Goal: Information Seeking & Learning: Learn about a topic

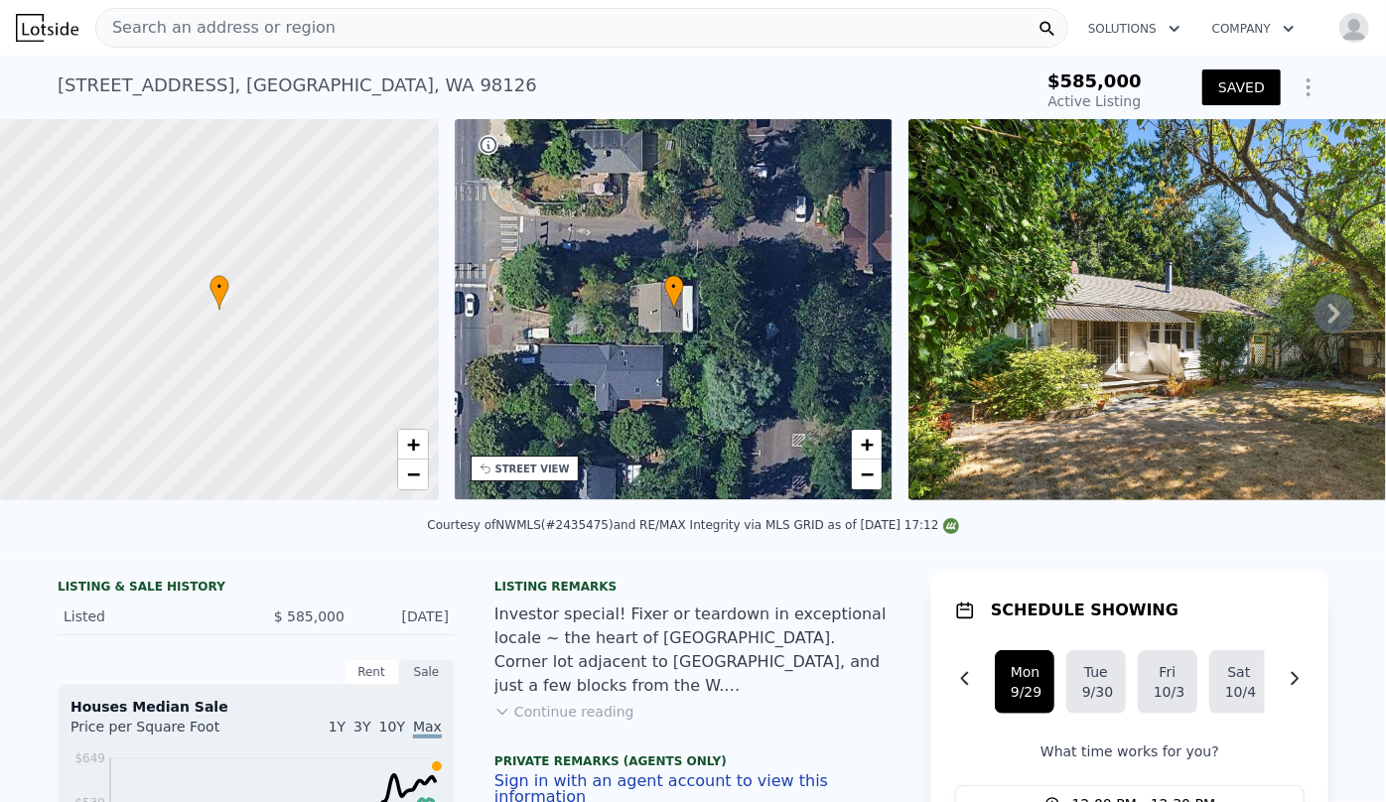
click at [299, 18] on span "Search an address or region" at bounding box center [215, 28] width 239 height 24
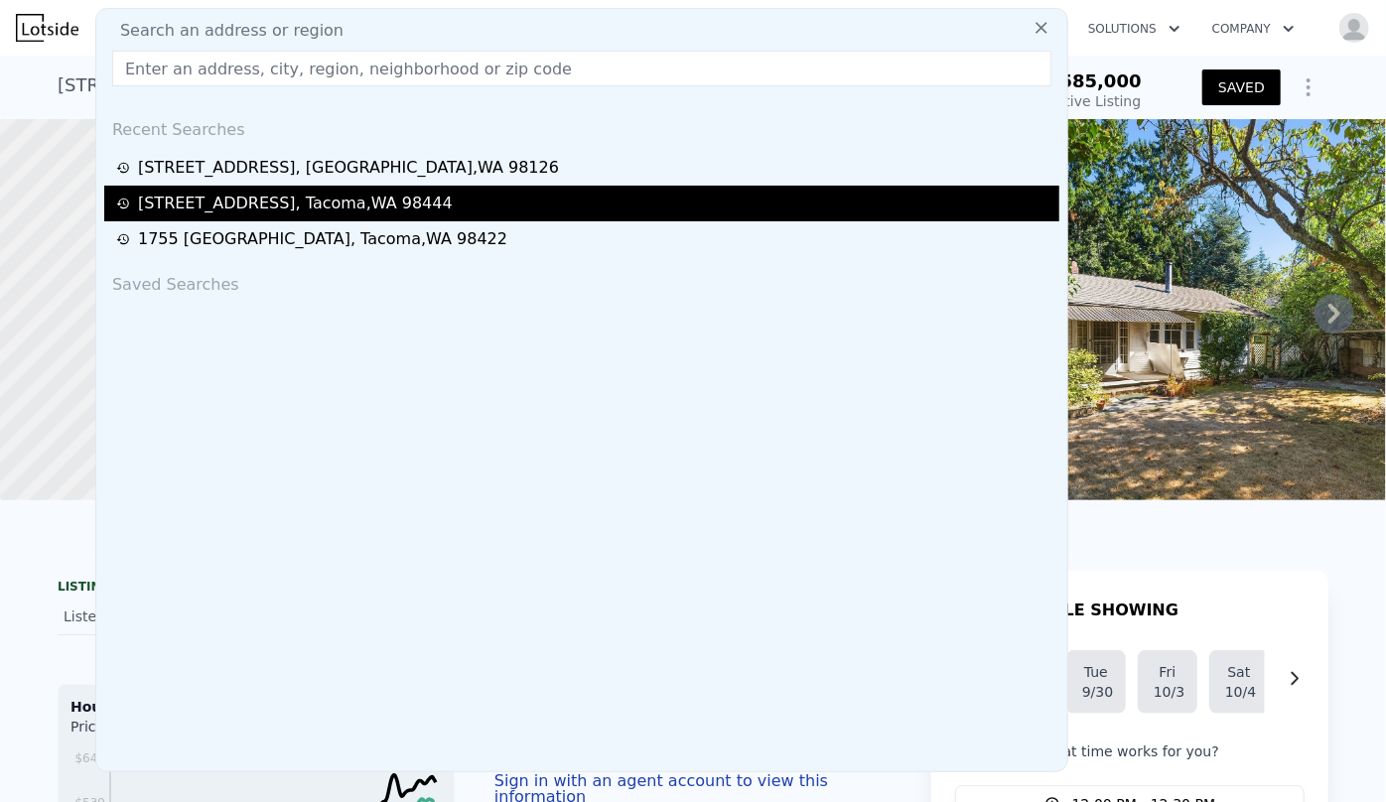
drag, startPoint x: 215, startPoint y: 74, endPoint x: 258, endPoint y: 217, distance: 149.2
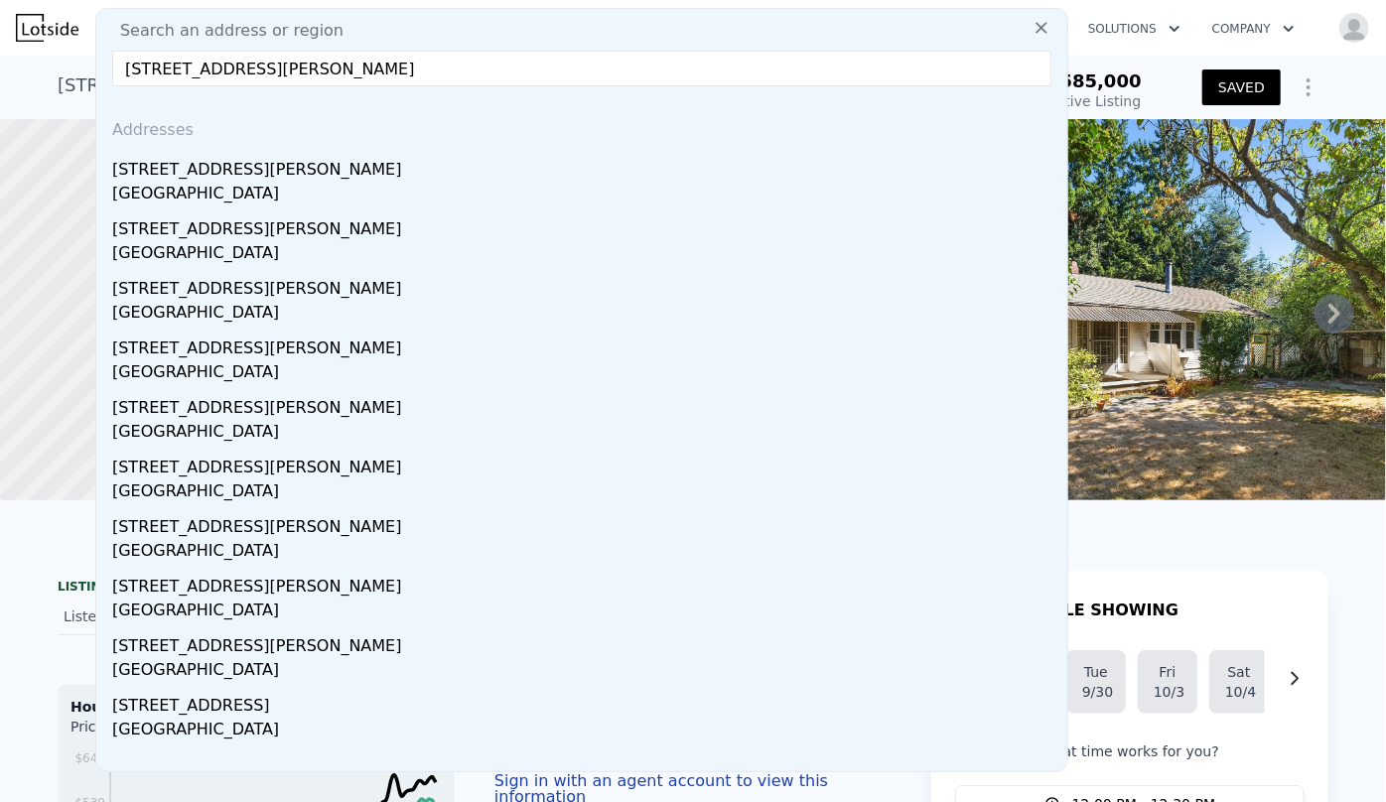
type input "[STREET_ADDRESS][PERSON_NAME]"
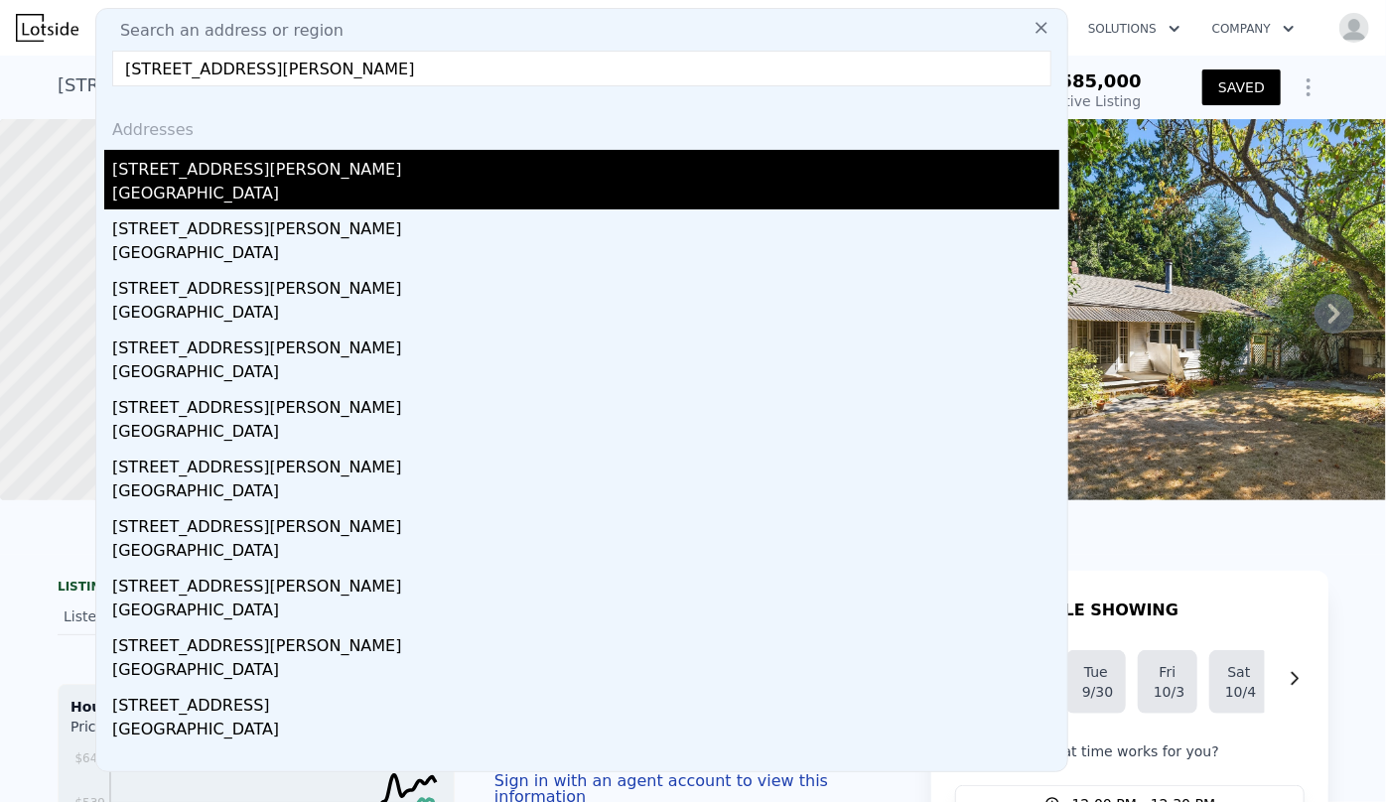
click at [240, 178] on div "[STREET_ADDRESS][PERSON_NAME]" at bounding box center [585, 166] width 947 height 32
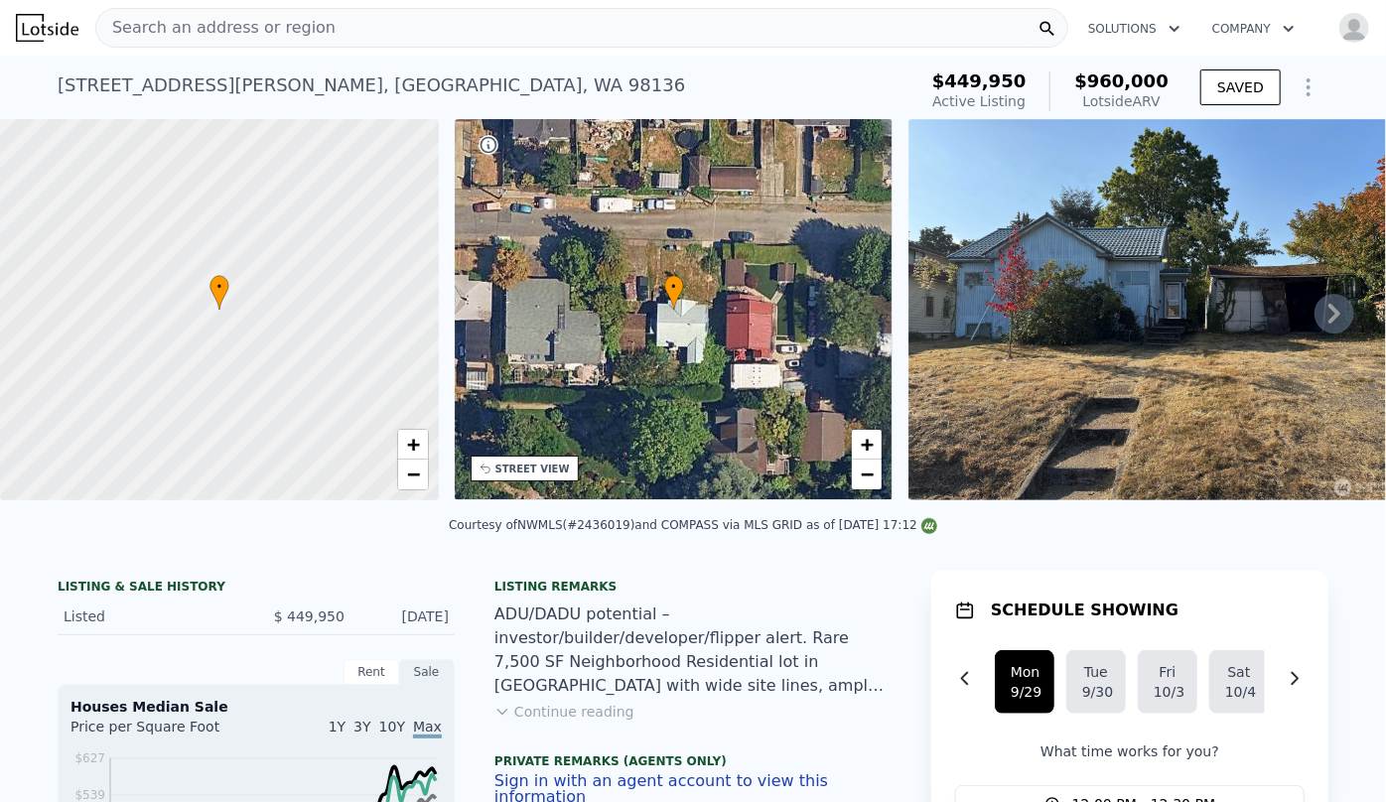
click at [522, 477] on div "• + − STREET VIEW" at bounding box center [674, 313] width 439 height 388
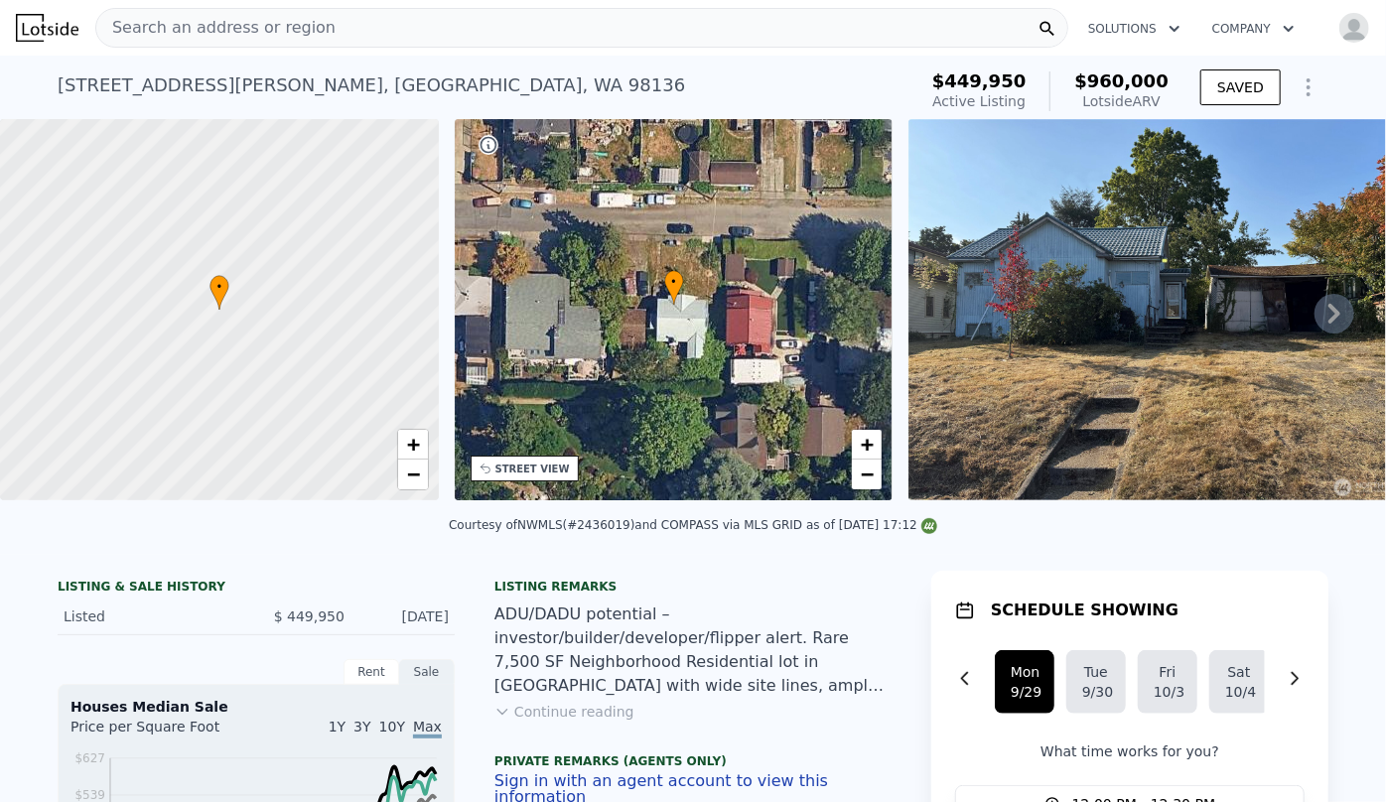
click at [521, 468] on div "STREET VIEW" at bounding box center [532, 469] width 74 height 15
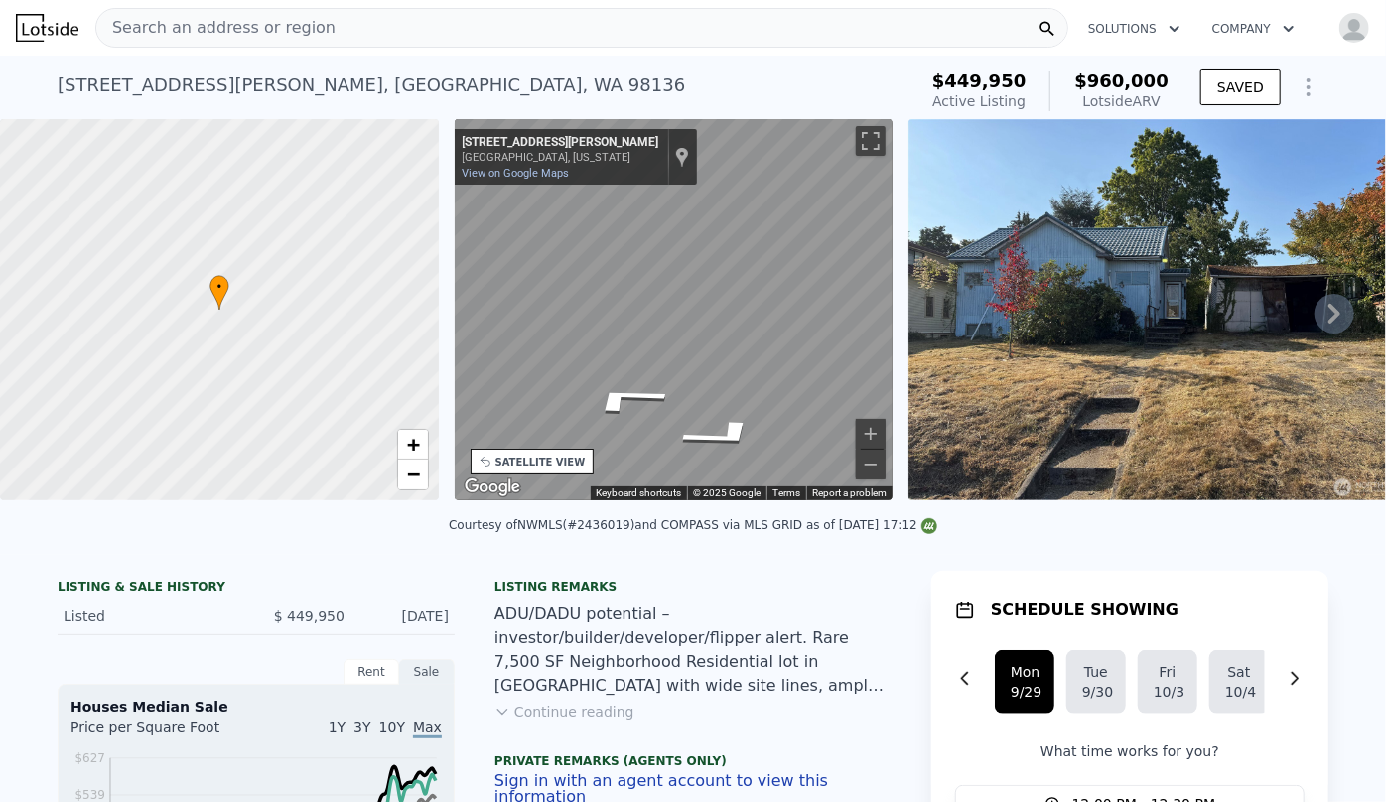
click at [543, 457] on div "SATELLITE VIEW" at bounding box center [540, 462] width 90 height 15
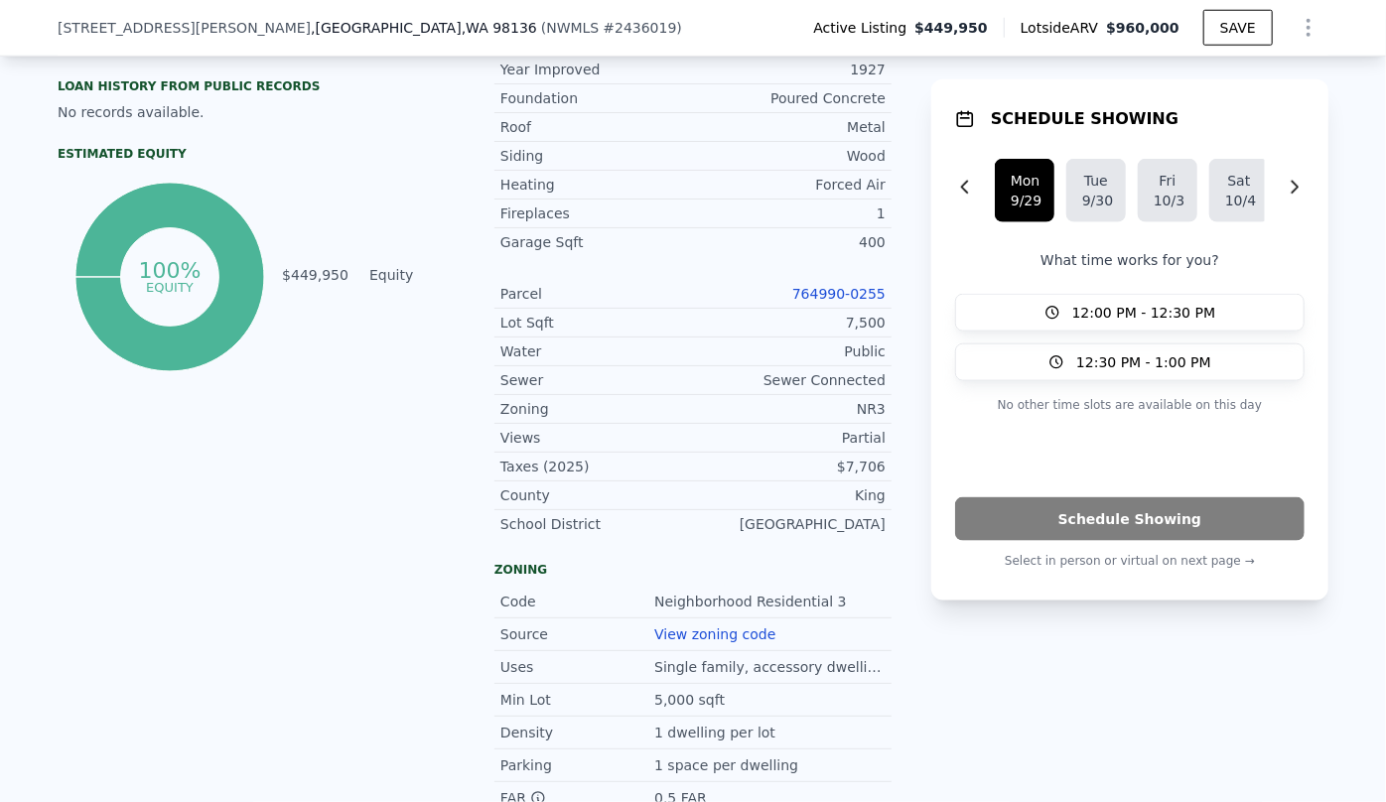
scroll to position [985, 0]
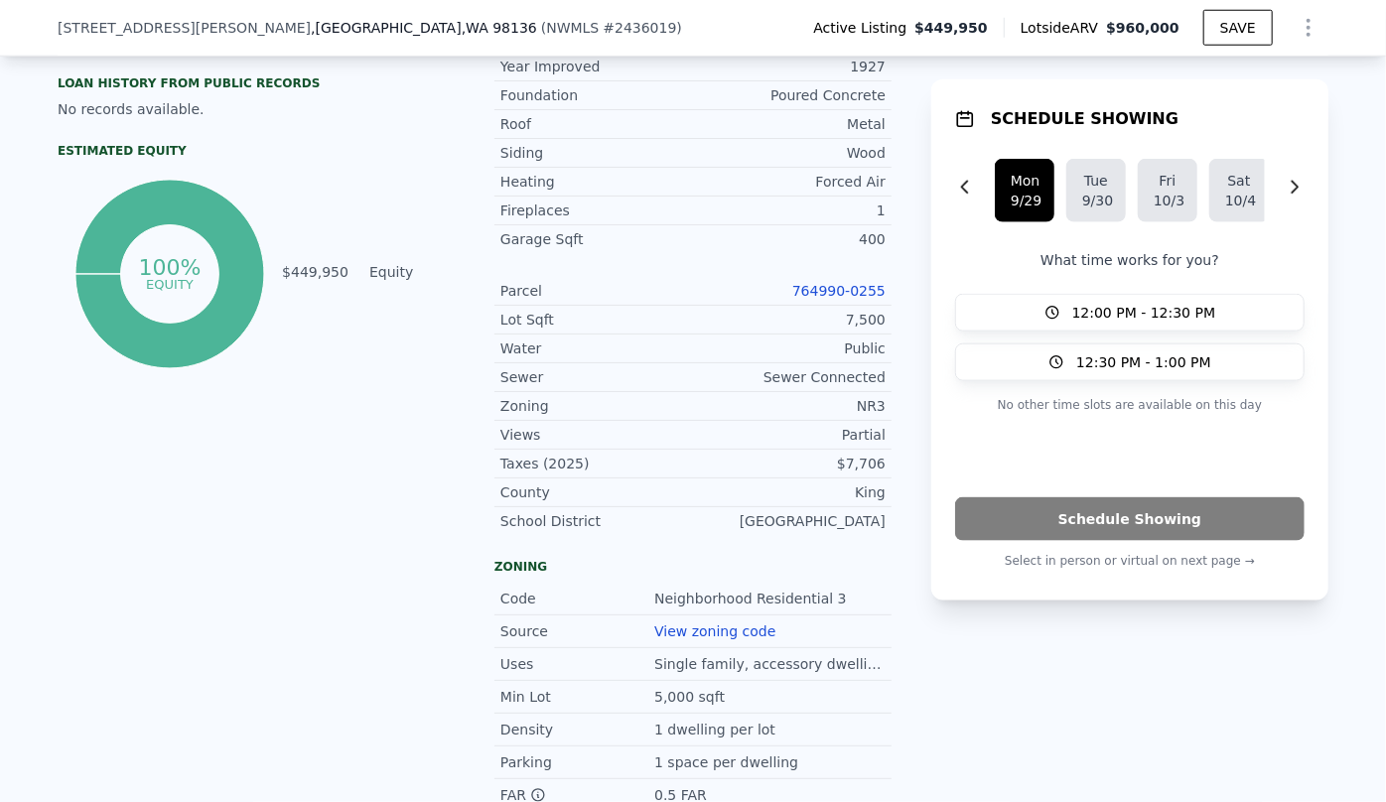
click at [853, 287] on link "764990-0255" at bounding box center [838, 291] width 93 height 16
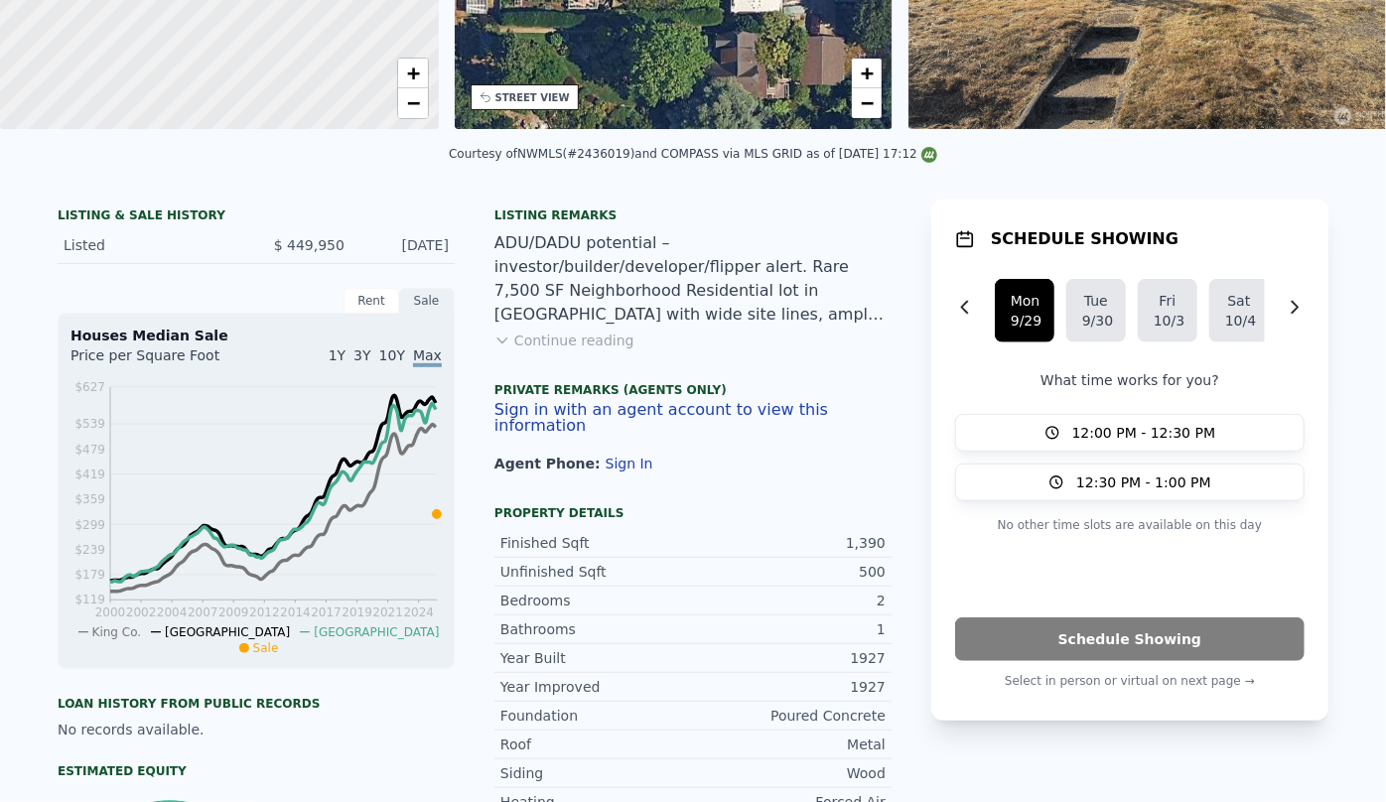
scroll to position [7, 0]
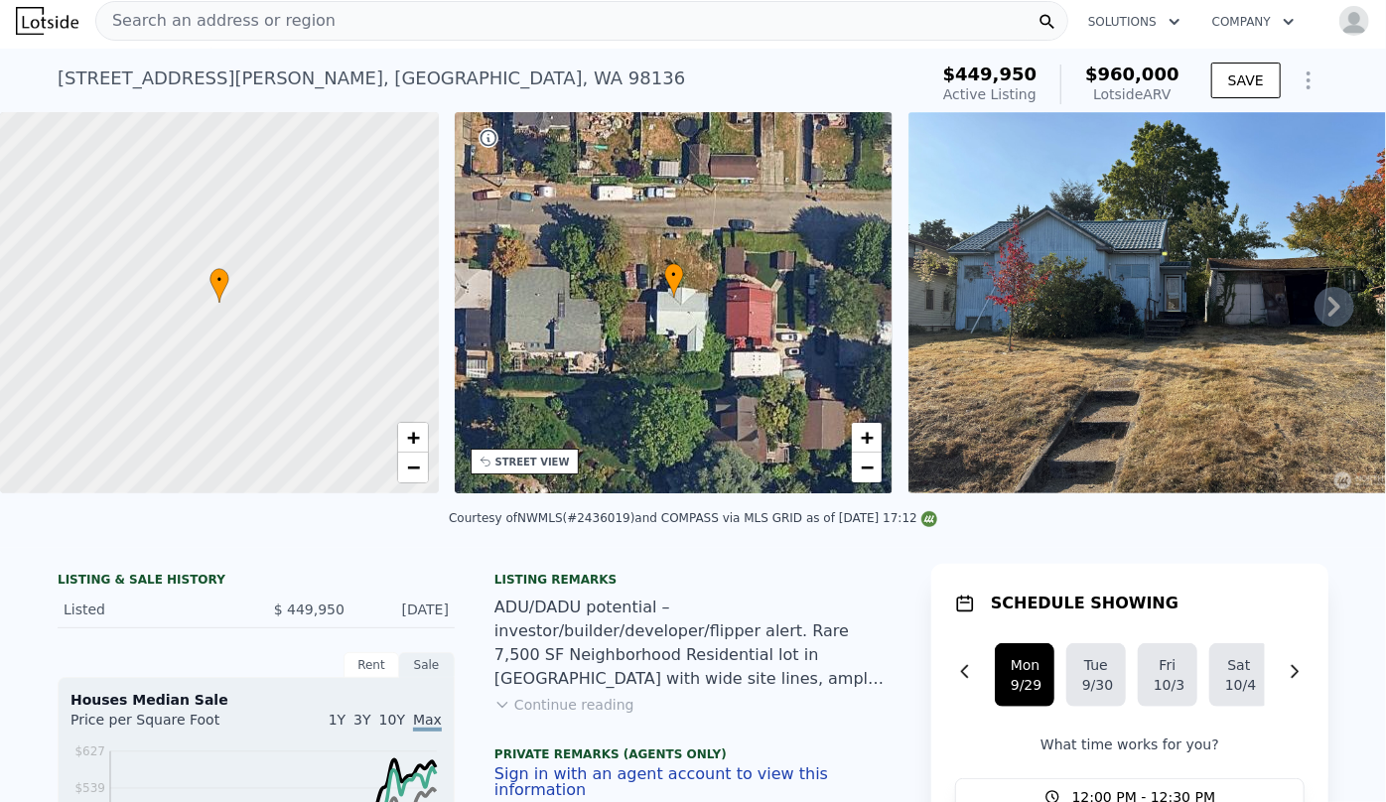
drag, startPoint x: 58, startPoint y: 513, endPoint x: 208, endPoint y: 516, distance: 150.9
click at [208, 516] on div "Courtesy of NWMLS (#2436019) and COMPASS via MLS GRID as of [DATE] 17:12" at bounding box center [693, 524] width 1386 height 48
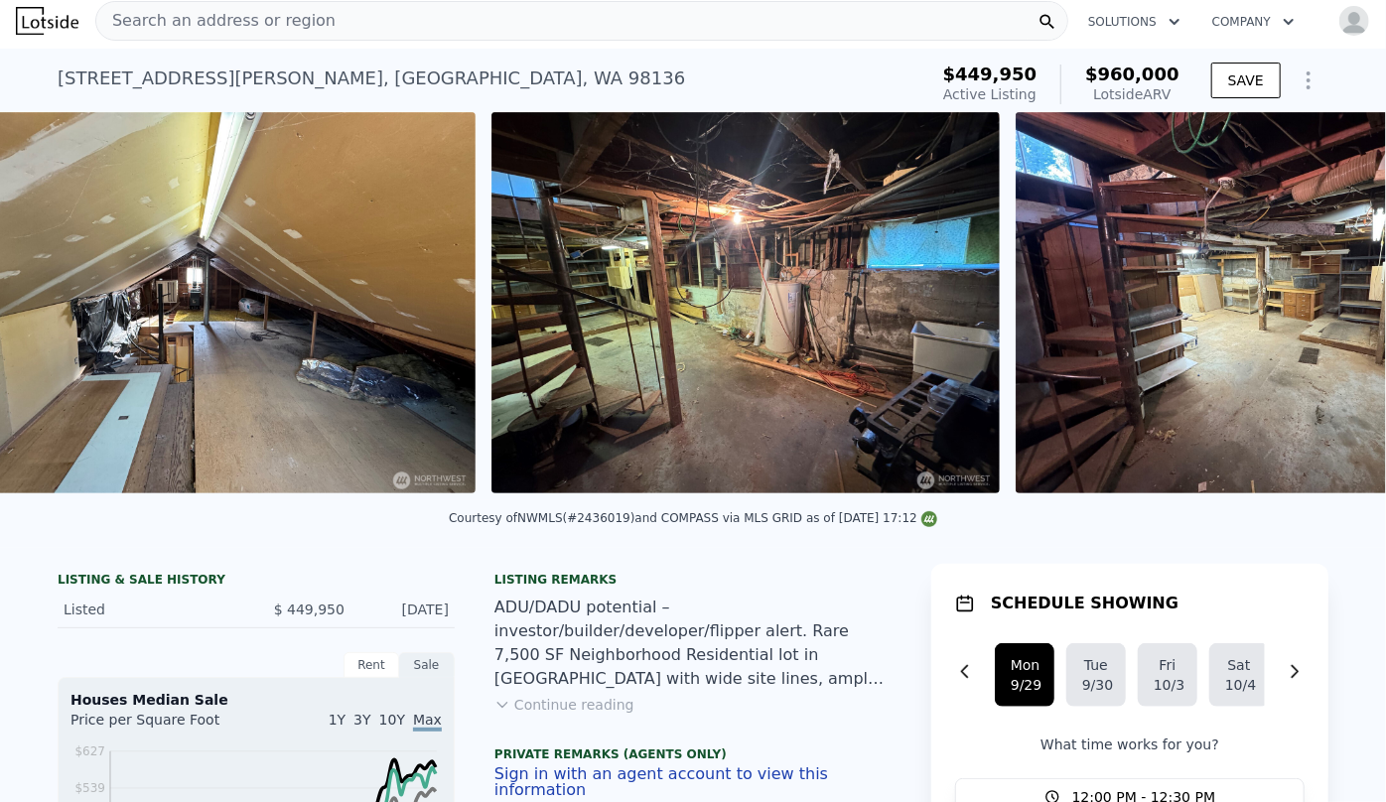
scroll to position [0, 5625]
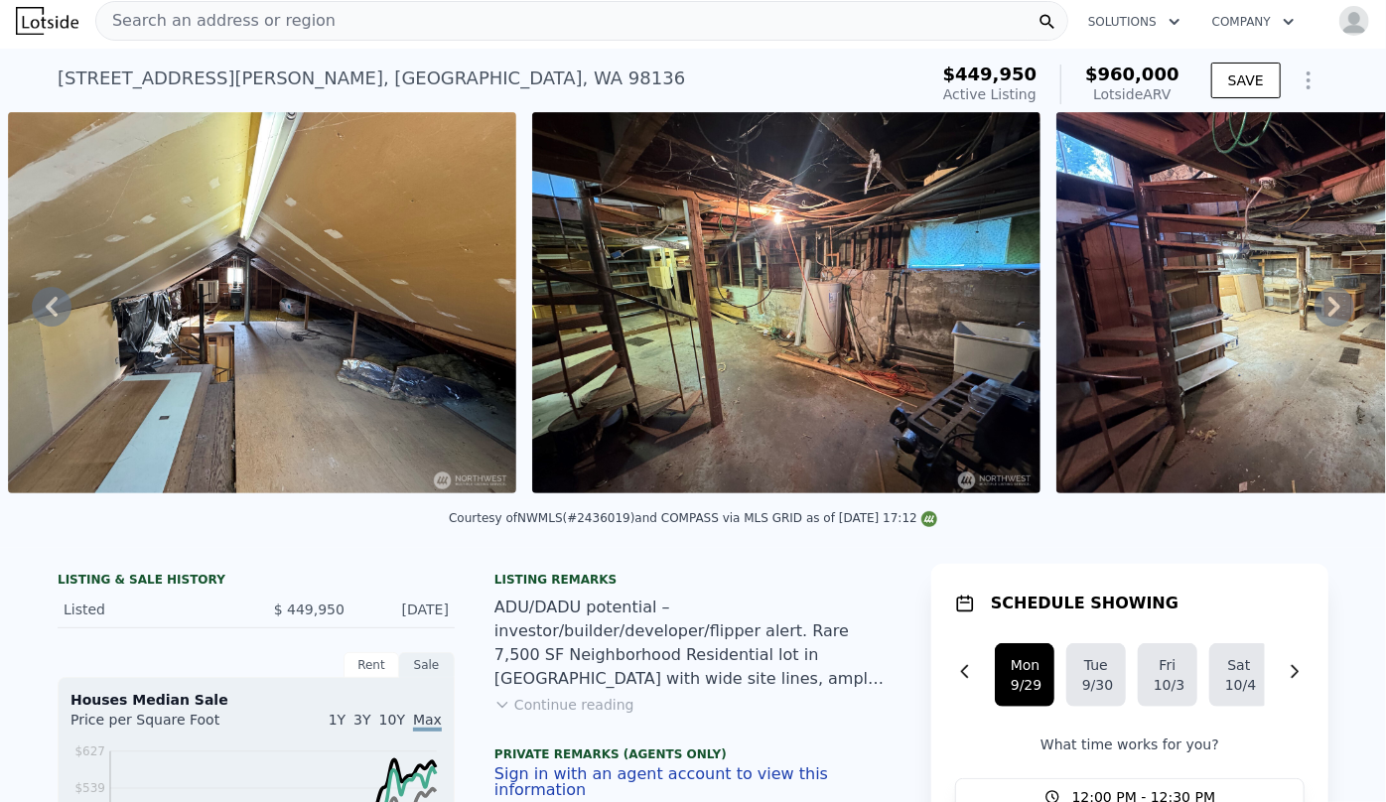
click at [847, 385] on img at bounding box center [786, 302] width 508 height 381
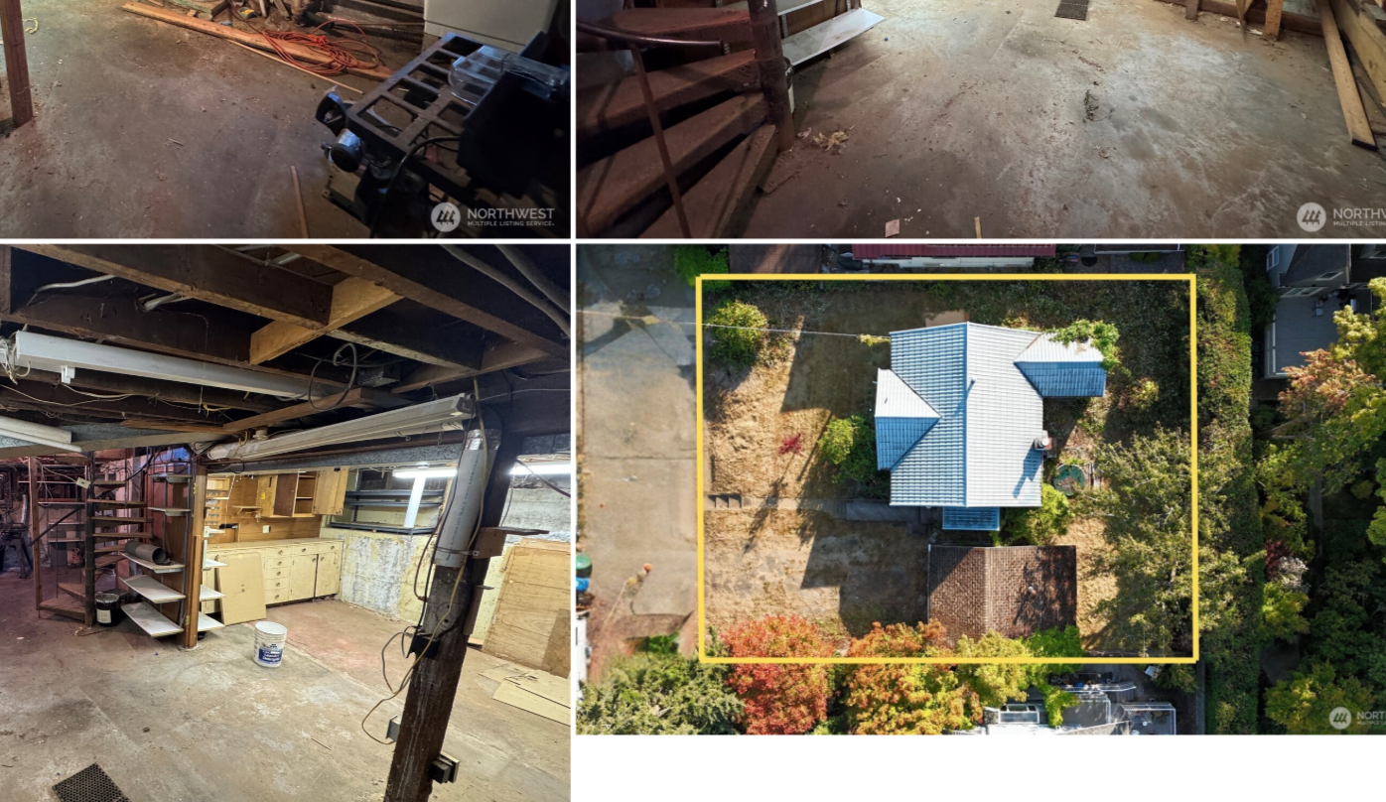
scroll to position [0, 0]
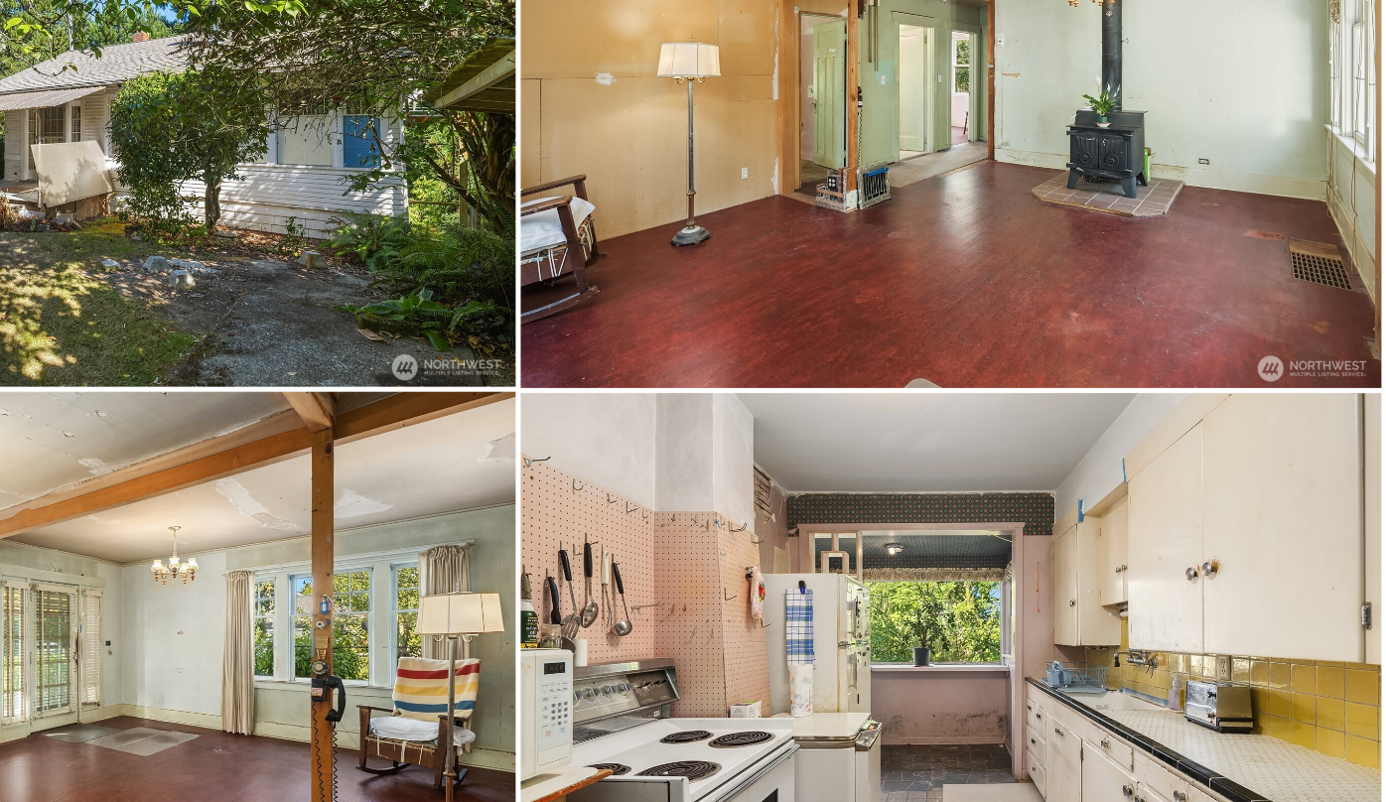
type input "2"
type input "2.25"
type input "1170"
type input "1860"
type input "3001"
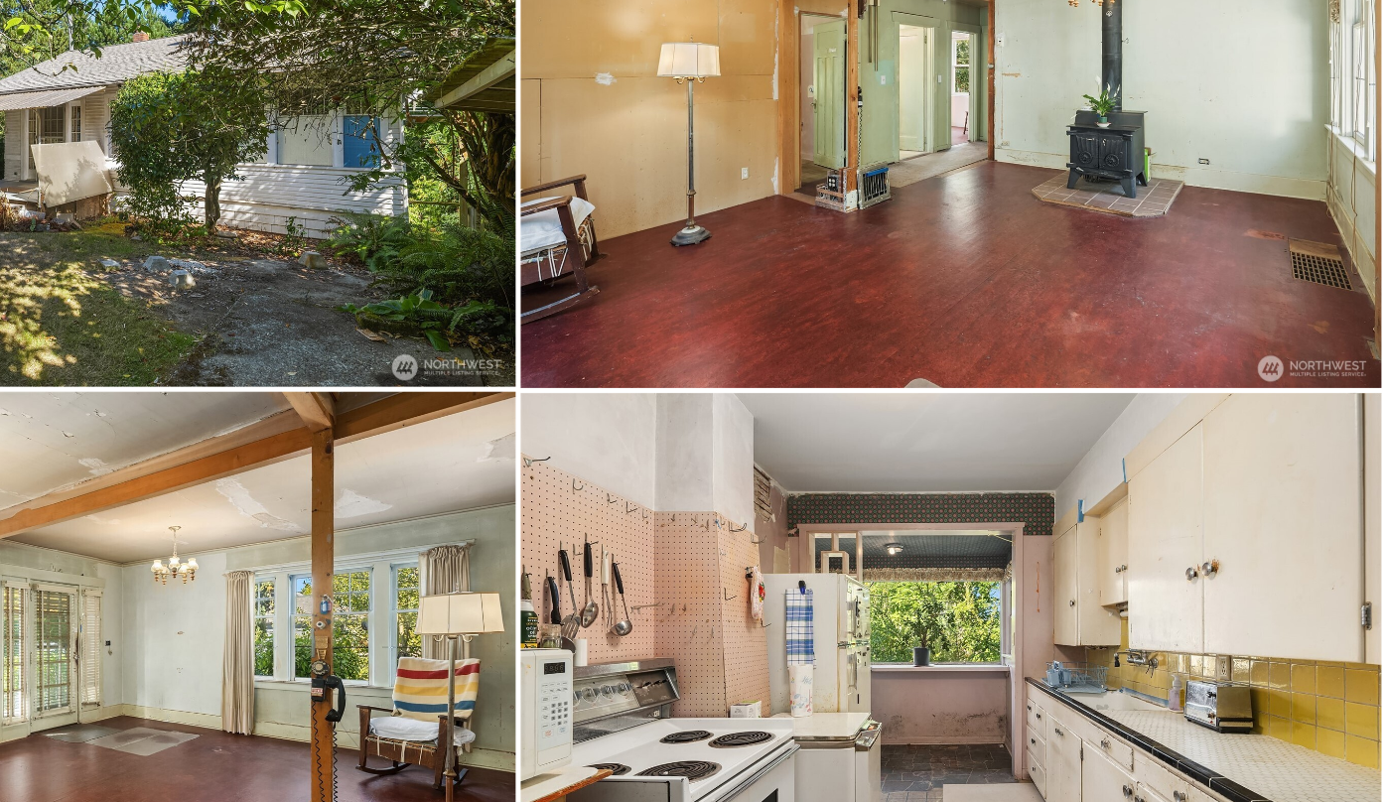
type input "7260"
type input "$ 847,500"
type input "6"
type input "$ 158,943"
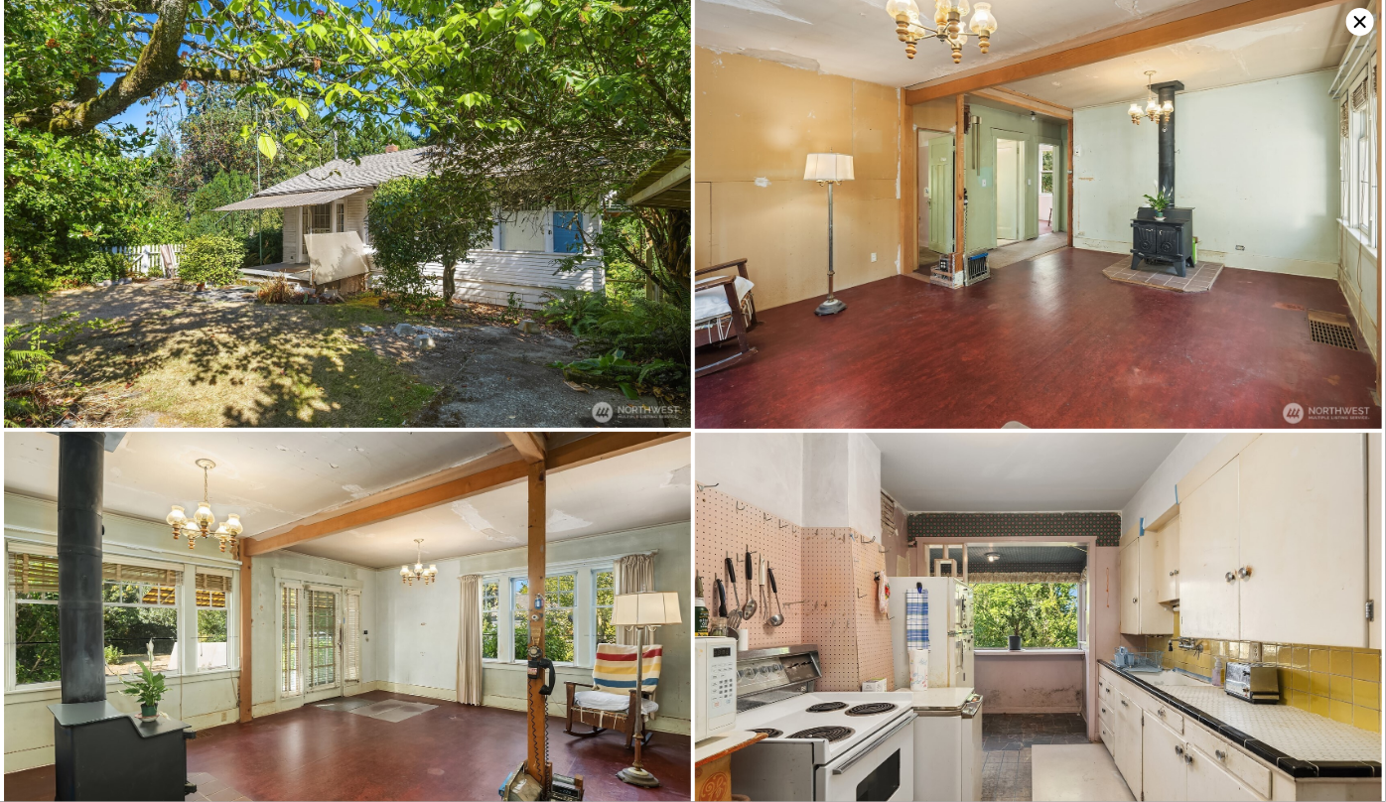
scroll to position [2744, 0]
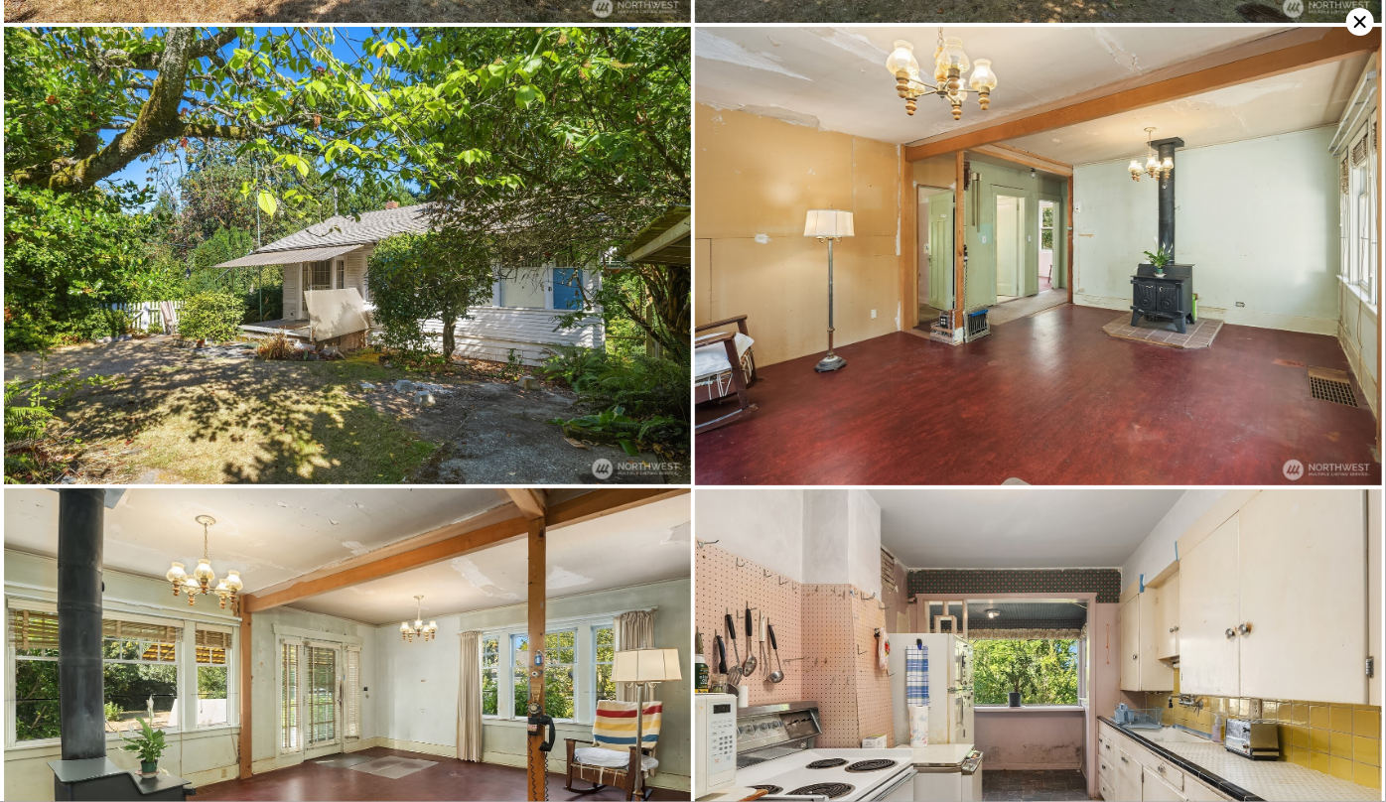
click at [1364, 16] on icon at bounding box center [1360, 22] width 28 height 28
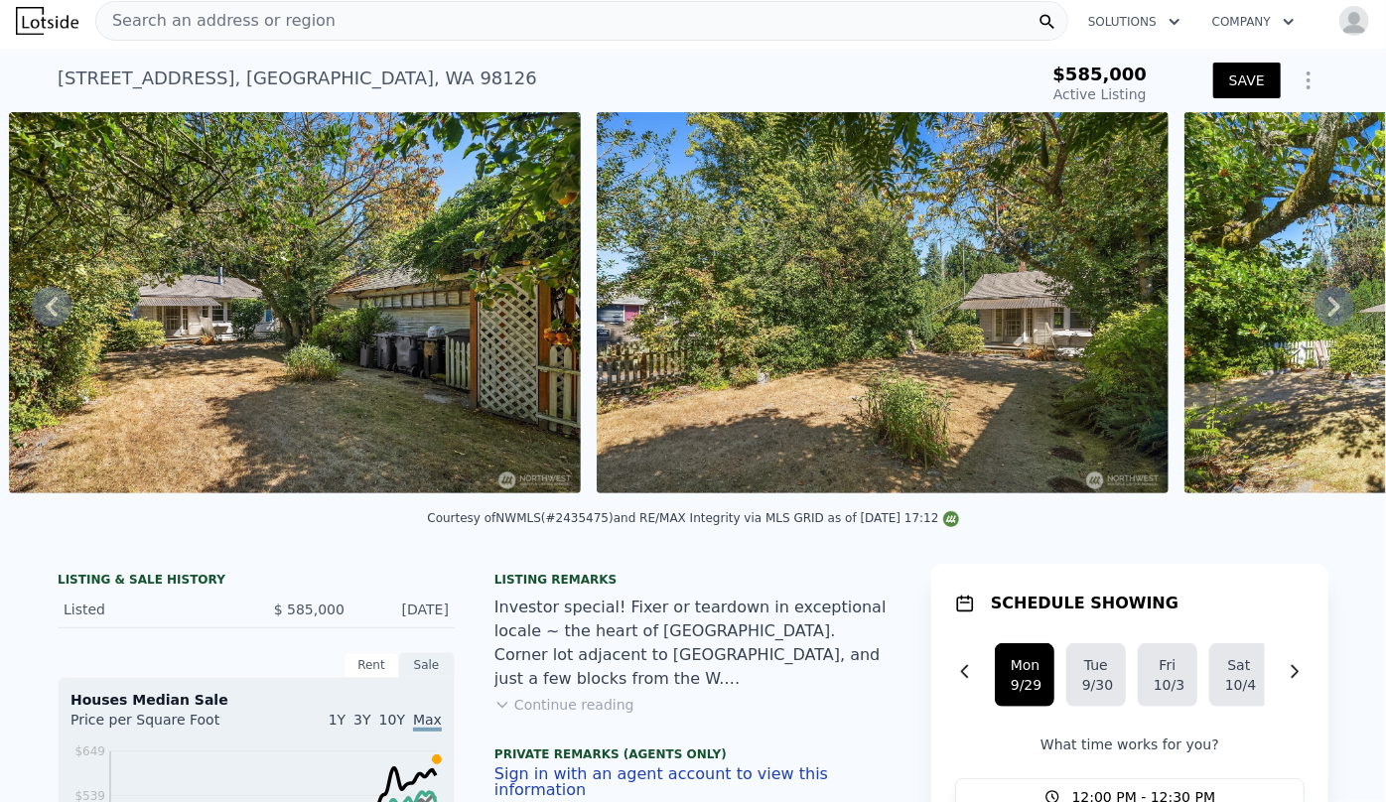
click at [261, 7] on div "Search an address or region" at bounding box center [215, 21] width 239 height 38
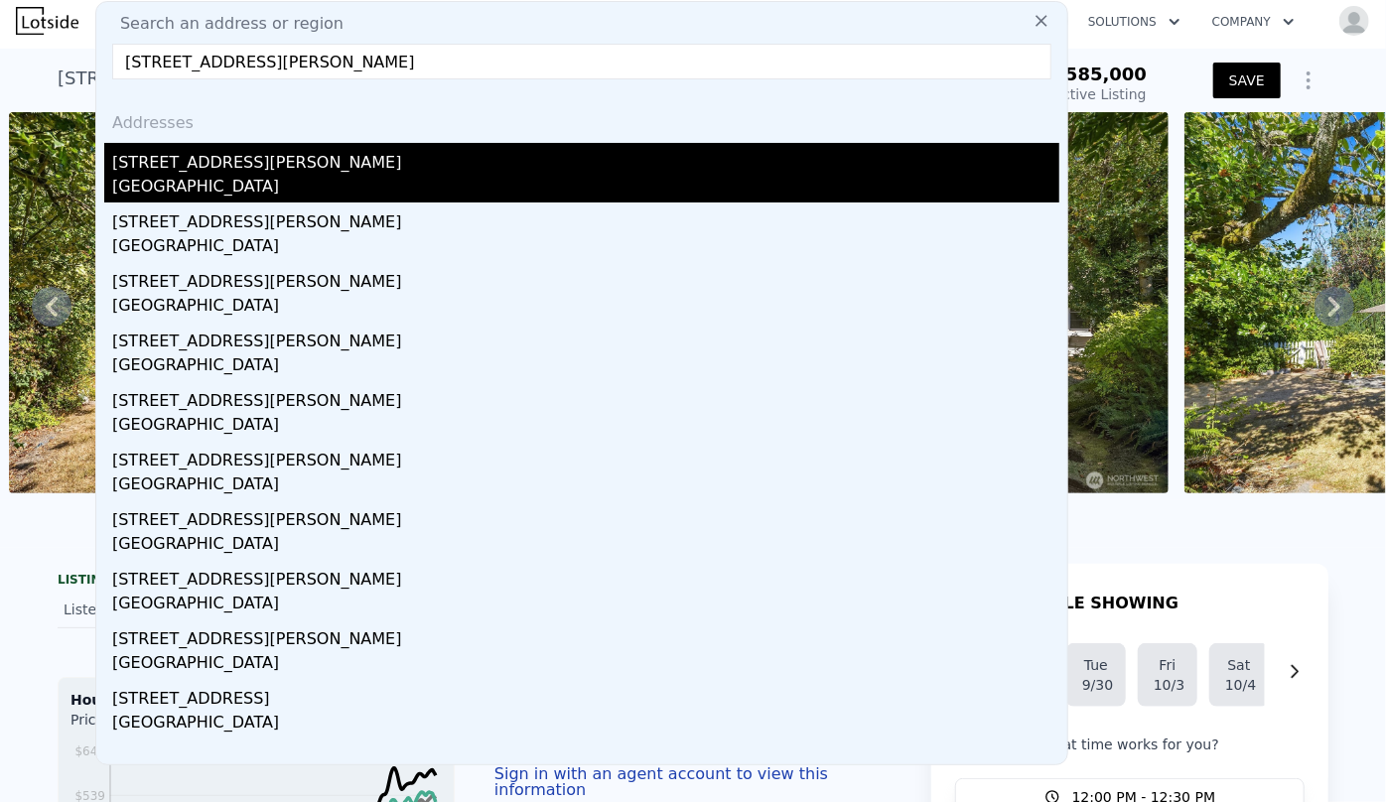
type input "[STREET_ADDRESS][PERSON_NAME]"
click at [255, 161] on div "[STREET_ADDRESS][PERSON_NAME]" at bounding box center [585, 159] width 947 height 32
type input "3"
type input "2.75"
type input "1110"
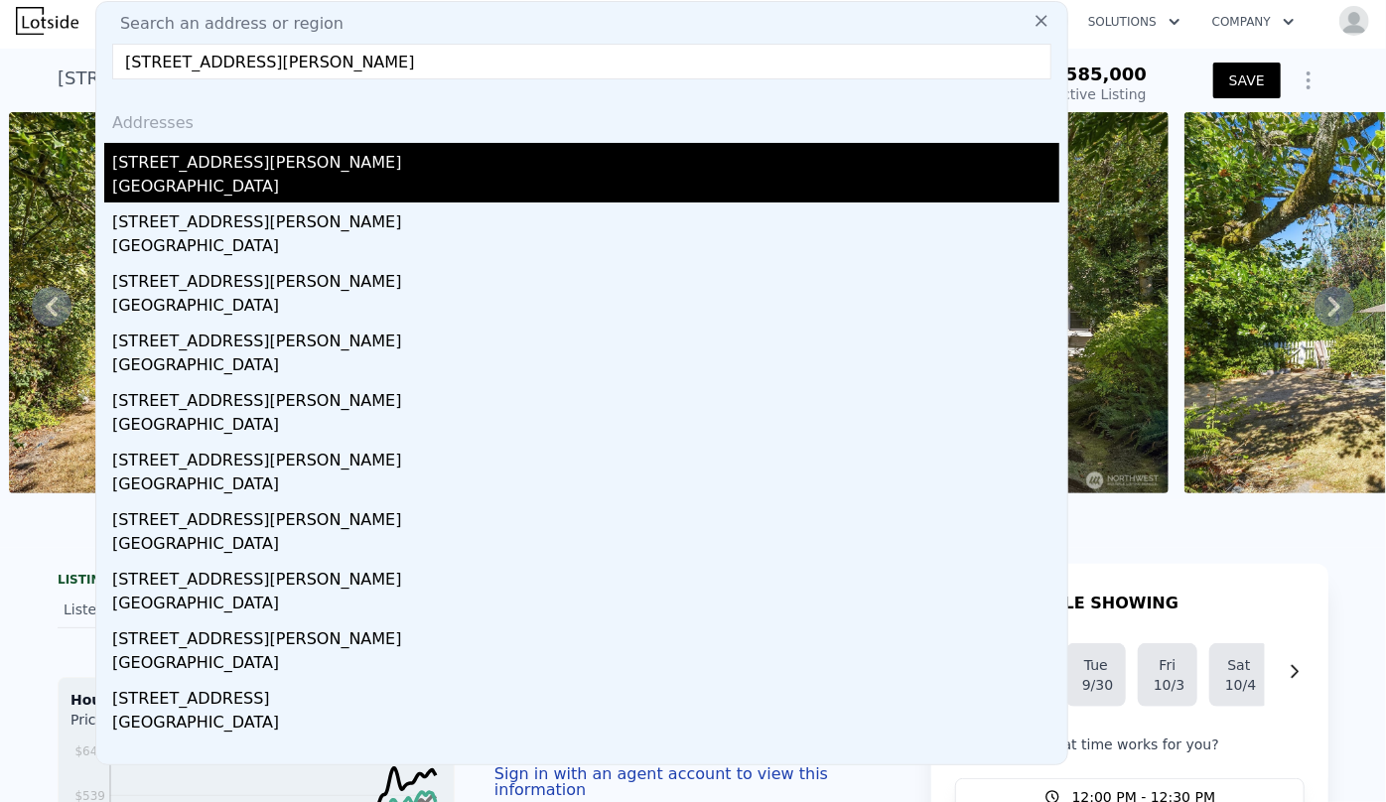
type input "1850"
type input "4255"
type input "6750"
type input "$ 960,000"
type input "7"
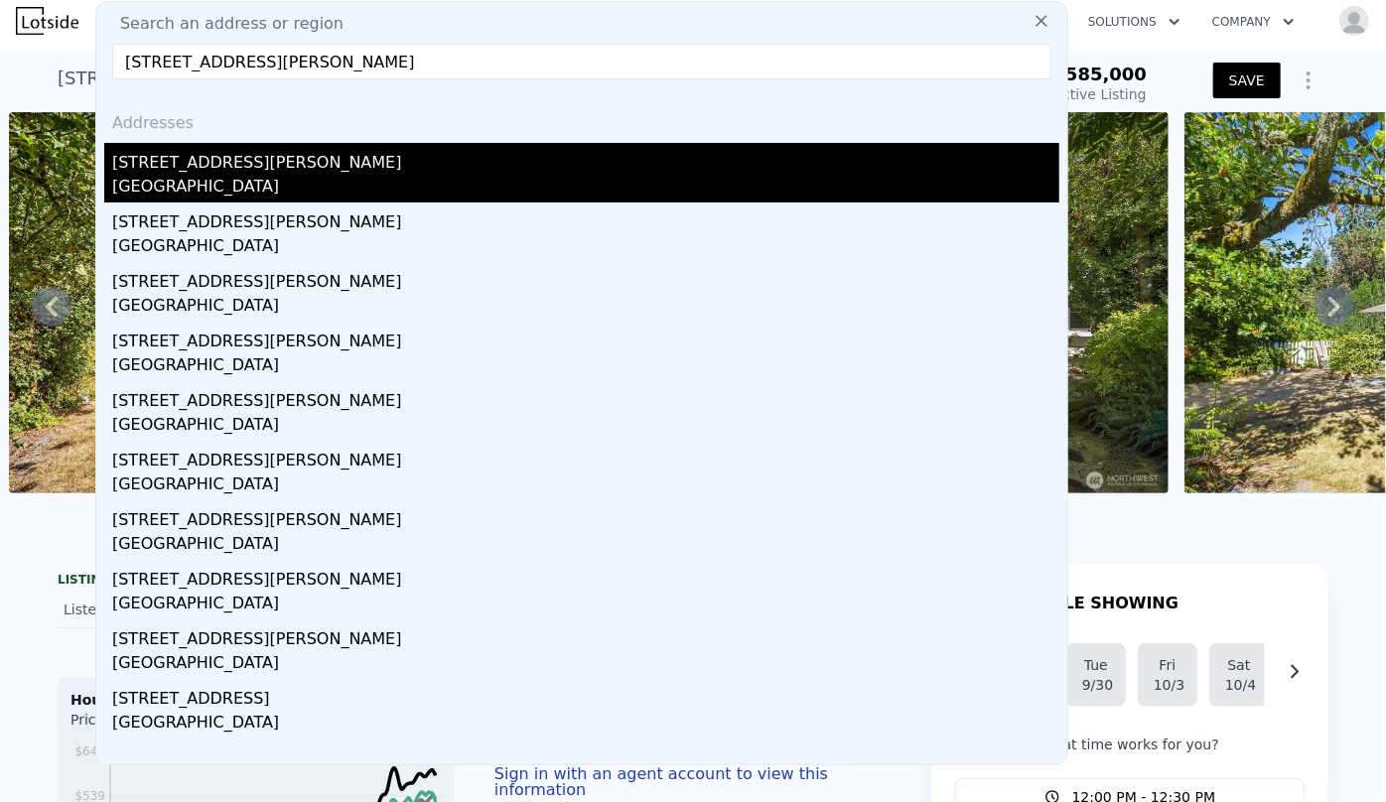
type input "$ 401,281"
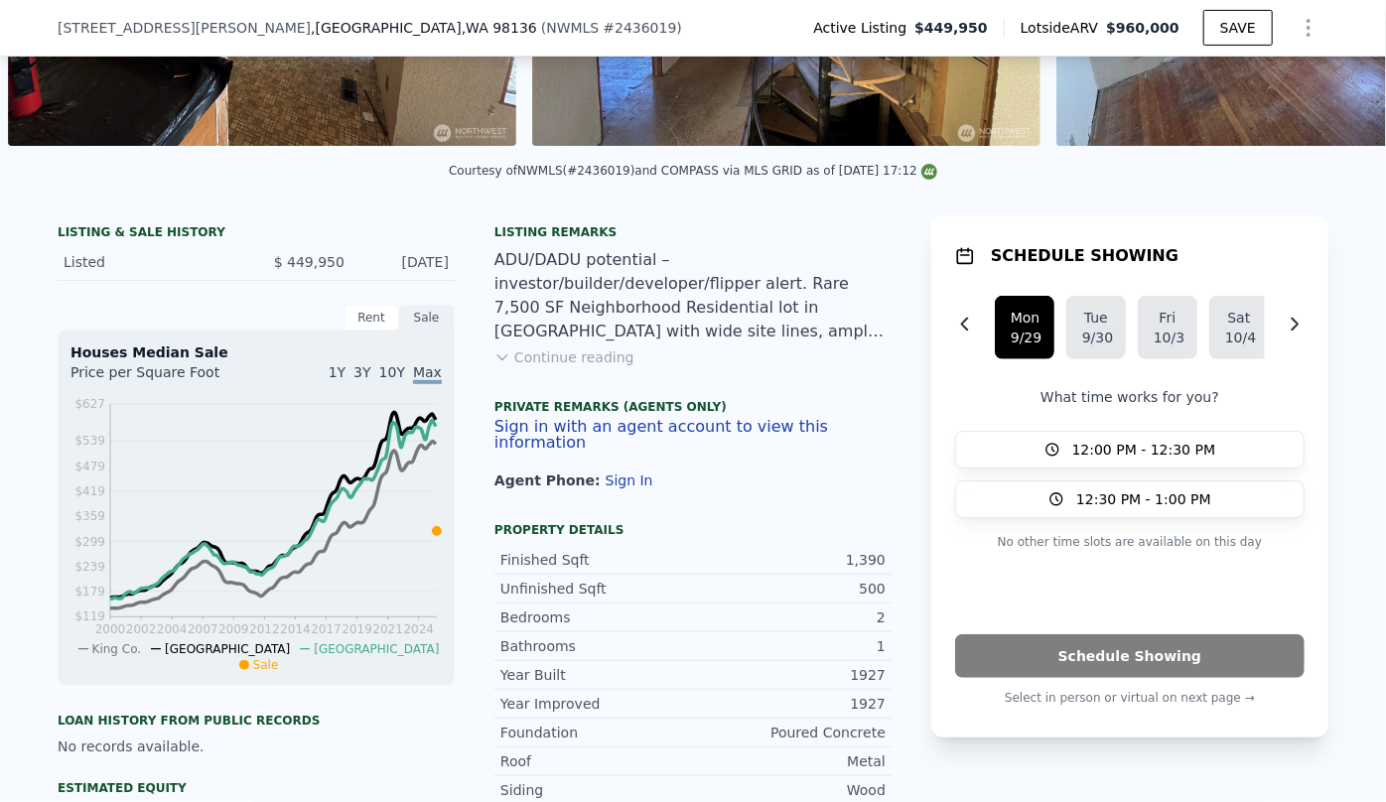
scroll to position [270, 0]
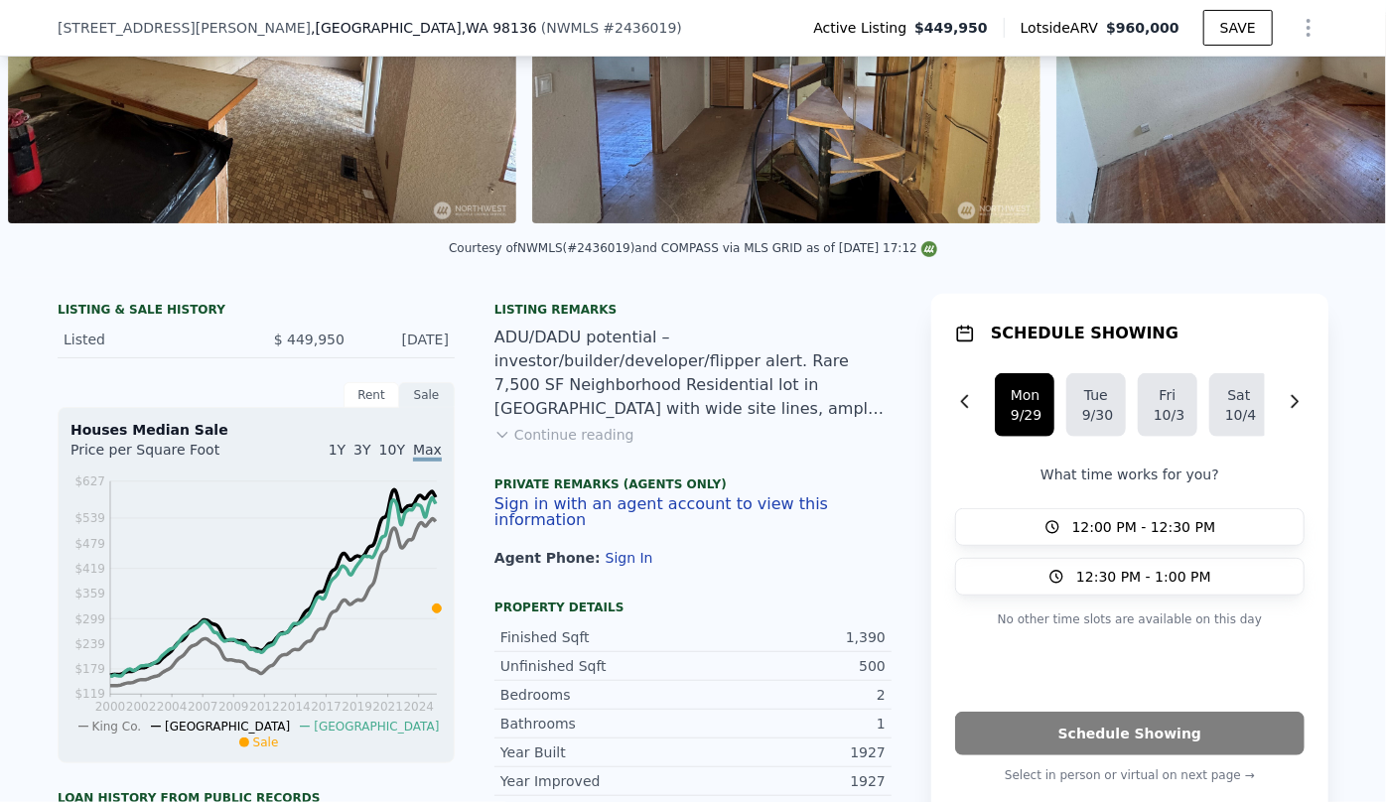
click at [433, 313] on div "LISTING & SALE HISTORY" at bounding box center [256, 312] width 397 height 20
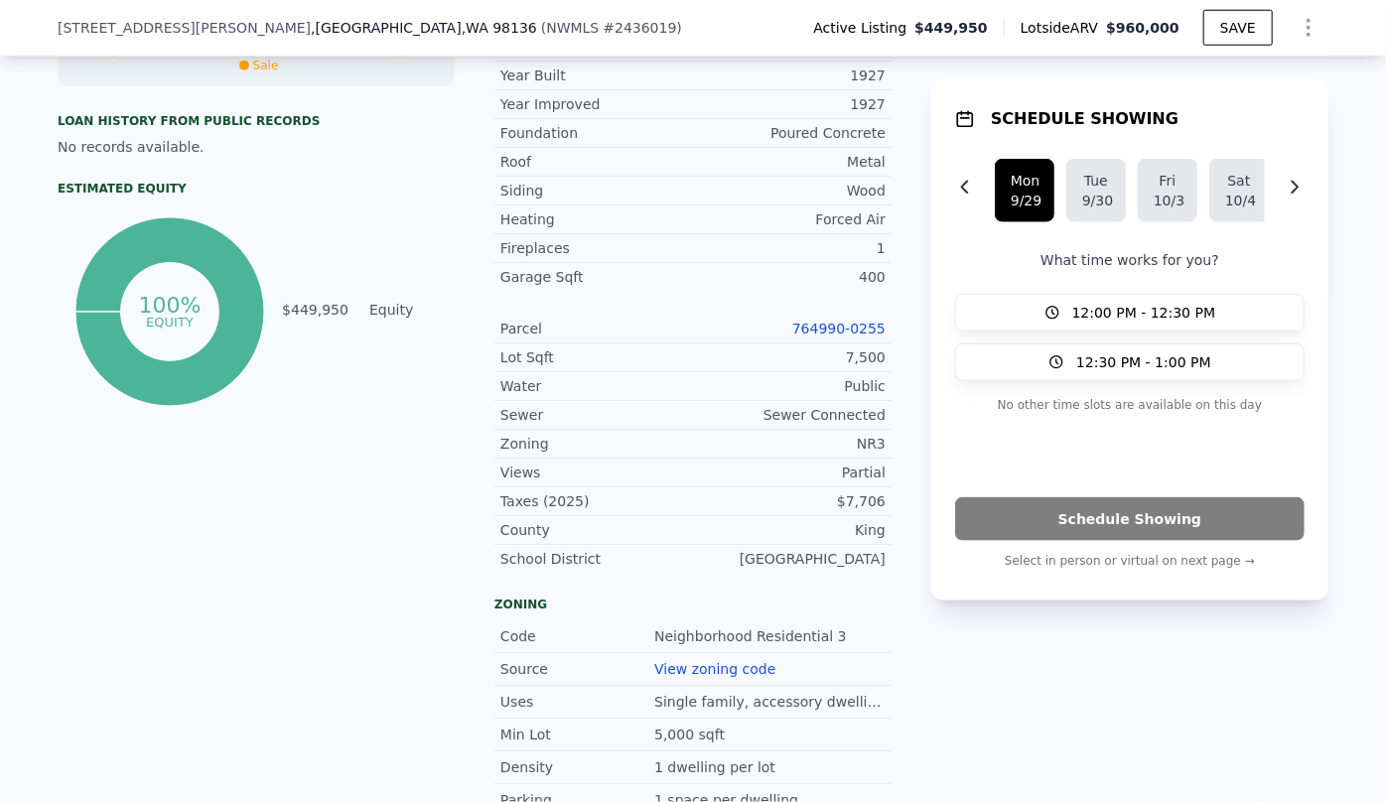
scroll to position [993, 0]
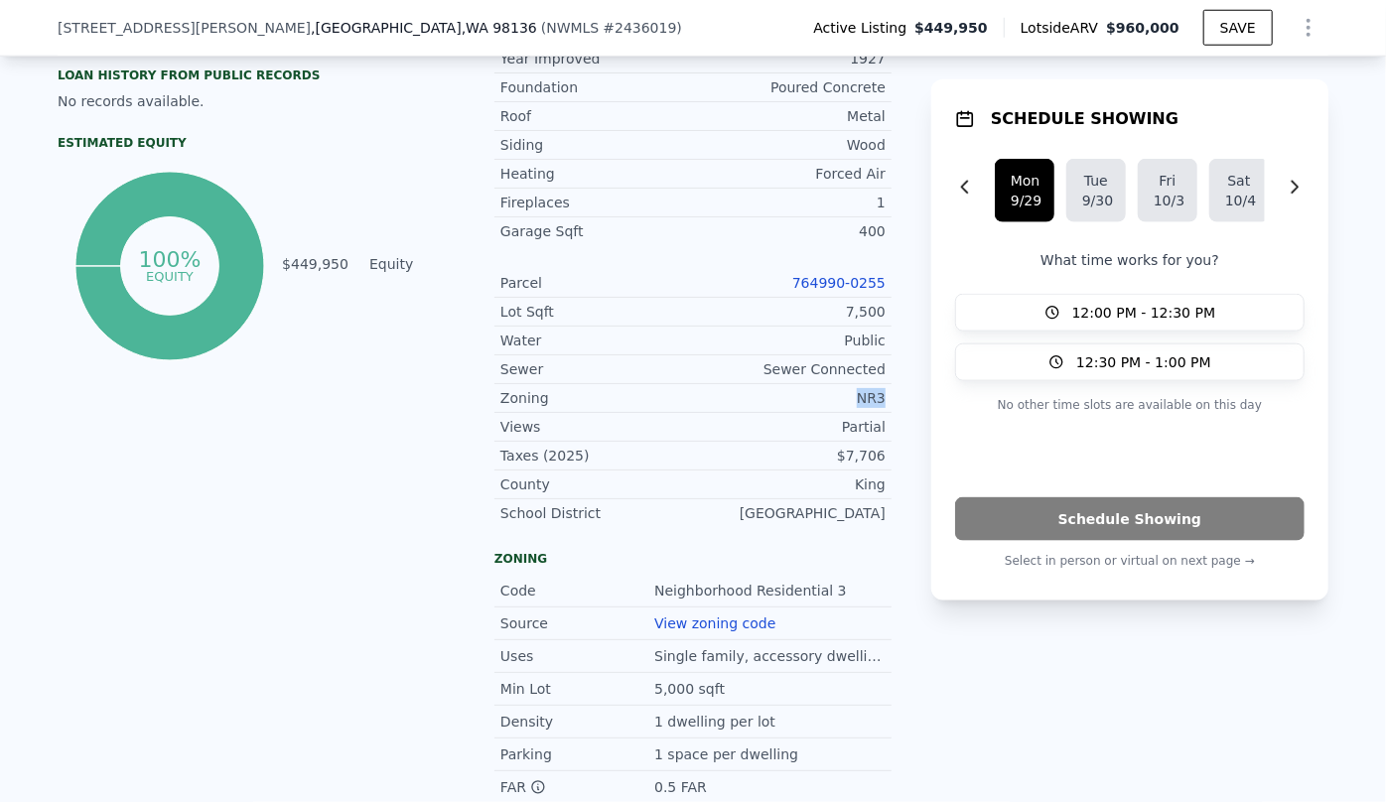
drag, startPoint x: 848, startPoint y: 401, endPoint x: 882, endPoint y: 405, distance: 35.0
click at [882, 405] on div "Zoning NR3" at bounding box center [692, 398] width 397 height 29
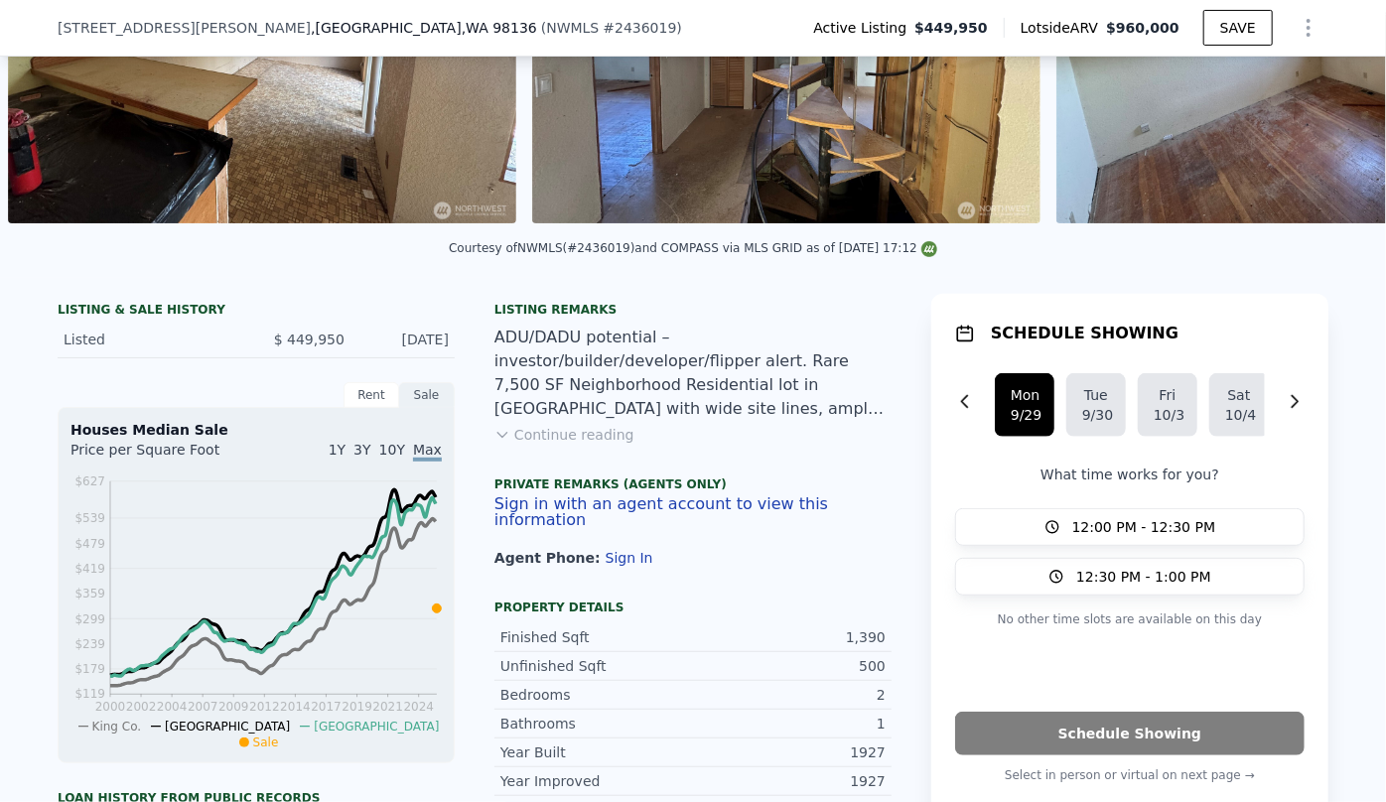
scroll to position [202, 0]
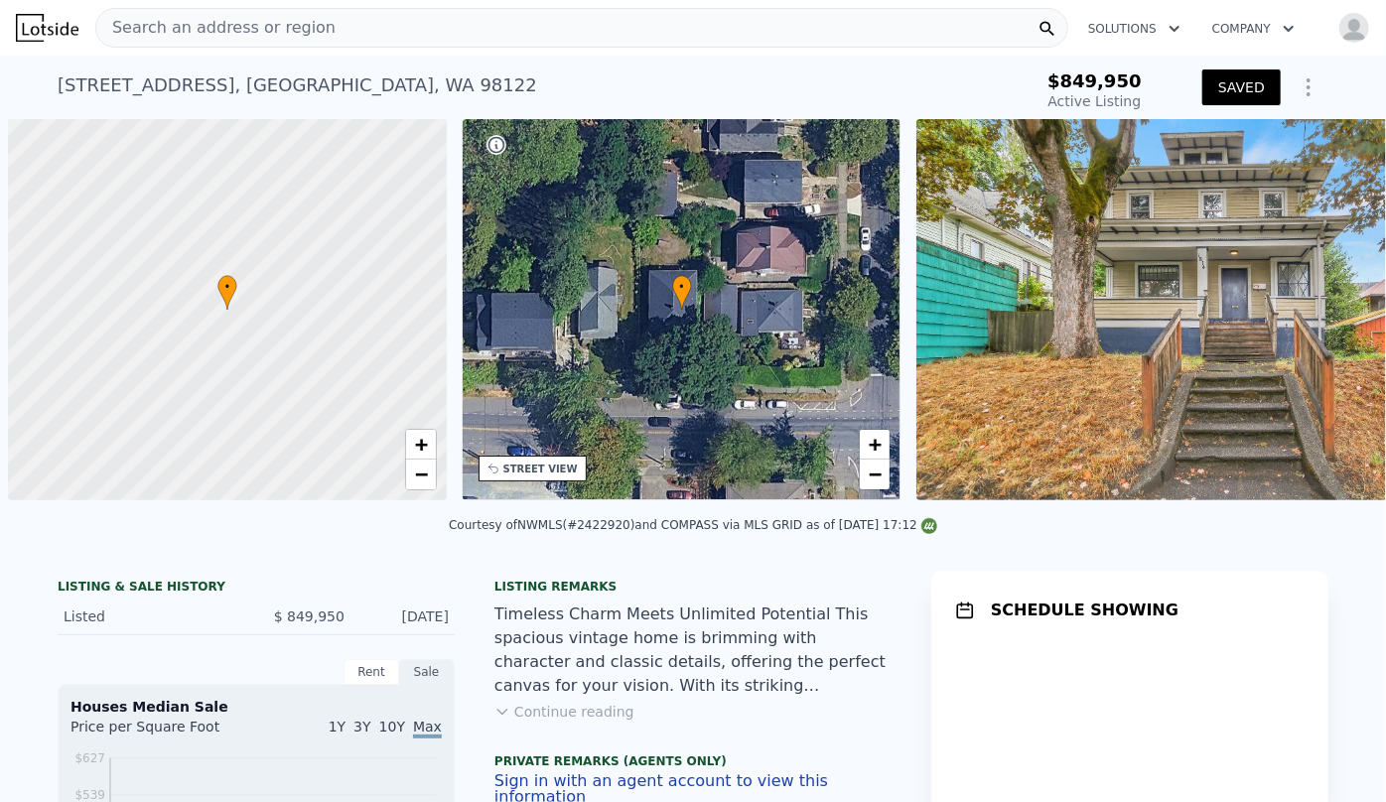
scroll to position [0, 8]
